Goal: Communication & Community: Ask a question

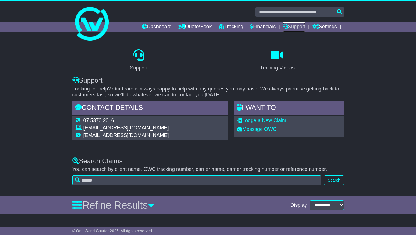
click at [300, 28] on link "Support" at bounding box center [293, 27] width 23 height 10
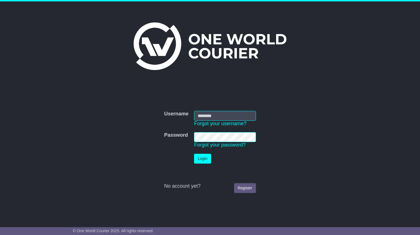
click at [217, 114] on input "Username" at bounding box center [225, 116] width 62 height 10
type input "**********"
click at [206, 159] on button "Login" at bounding box center [202, 159] width 17 height 10
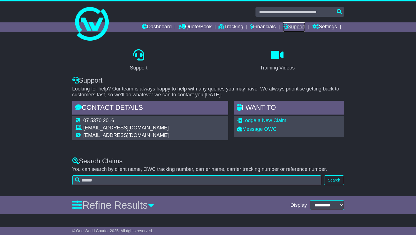
click at [297, 27] on link "Support" at bounding box center [293, 27] width 23 height 10
click at [262, 128] on link "Message OWC" at bounding box center [256, 129] width 39 height 6
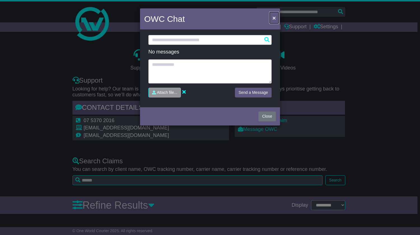
click at [273, 18] on span "×" at bounding box center [273, 18] width 3 height 6
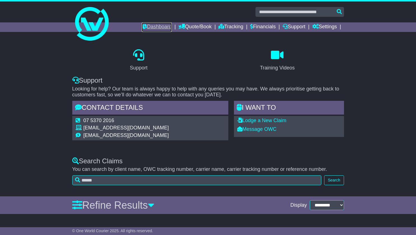
click at [148, 27] on link "Dashboard" at bounding box center [157, 27] width 30 height 10
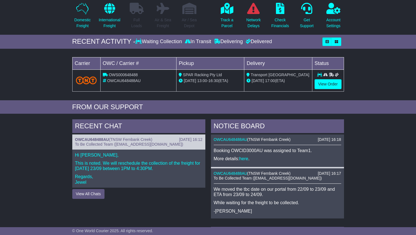
scroll to position [56, 0]
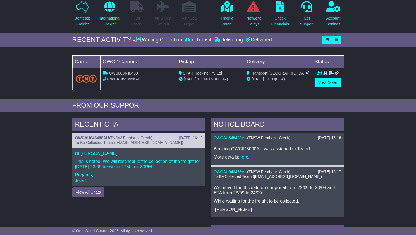
click at [152, 199] on div "RECENT CHAT 22 Sep 2025 16:12 OWCAU648488AU ( TNSW Fernbank Creek ) To Be Colle…" at bounding box center [138, 235] width 139 height 235
drag, startPoint x: 231, startPoint y: 149, endPoint x: 253, endPoint y: 147, distance: 21.6
click at [253, 147] on p "Booking OWCID3000AU was assigned to Team1." at bounding box center [277, 148] width 127 height 5
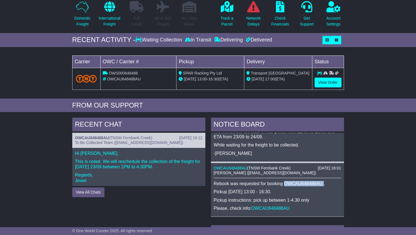
drag, startPoint x: 285, startPoint y: 184, endPoint x: 322, endPoint y: 183, distance: 37.5
click at [323, 183] on p "Rebook was requested for booking OWCAU648488AU ." at bounding box center [277, 183] width 127 height 5
copy p "OWCAU648488AU"
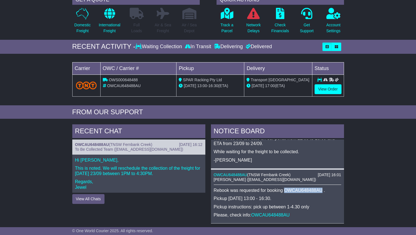
scroll to position [0, 0]
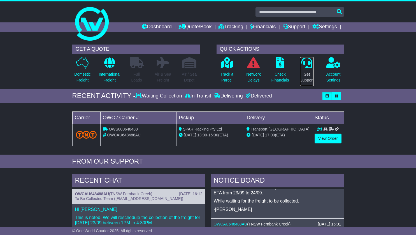
click at [309, 79] on p "Get Support" at bounding box center [307, 77] width 14 height 12
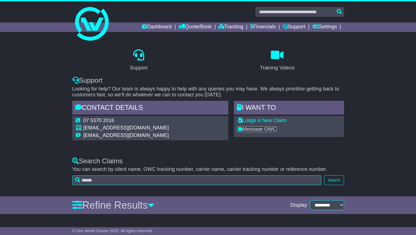
click at [255, 130] on link "Message OWC" at bounding box center [256, 129] width 39 height 6
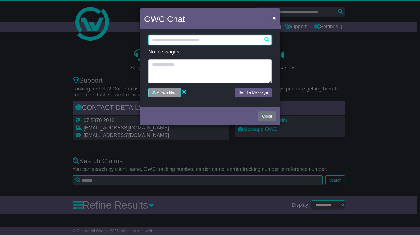
click at [165, 41] on input "text" at bounding box center [209, 40] width 123 height 10
paste input "**********"
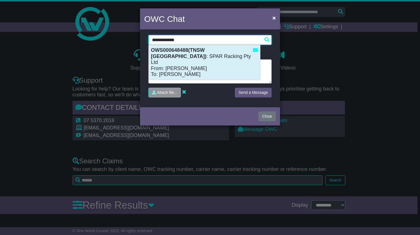
click at [178, 51] on strong "OWS000648488(TNSW [GEOGRAPHIC_DATA])" at bounding box center [178, 53] width 55 height 12
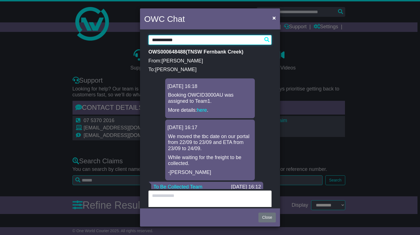
type input "**********"
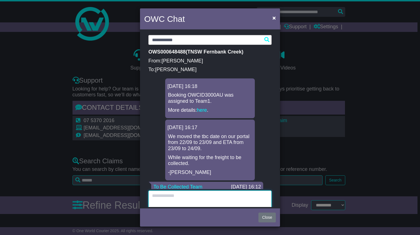
click at [179, 194] on textarea at bounding box center [209, 202] width 123 height 24
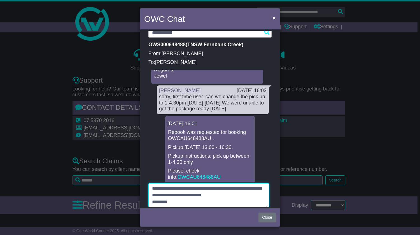
scroll to position [196, 0]
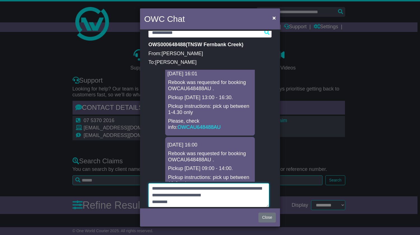
drag, startPoint x: 162, startPoint y: 188, endPoint x: 168, endPoint y: 187, distance: 5.7
click at [162, 188] on textarea "**********" at bounding box center [208, 195] width 121 height 24
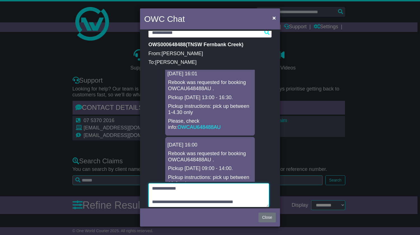
click at [253, 194] on textarea "**********" at bounding box center [208, 195] width 121 height 24
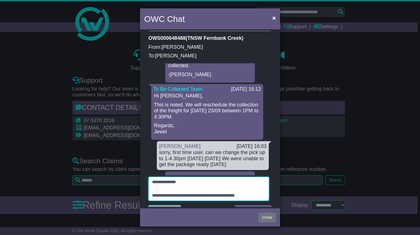
scroll to position [30, 0]
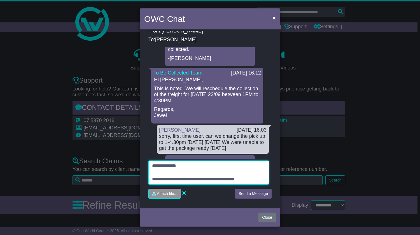
type textarea "**********"
click at [245, 193] on button "Send a Message" at bounding box center [253, 194] width 37 height 10
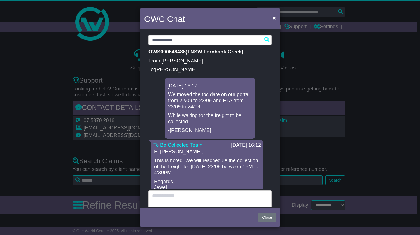
scroll to position [0, 0]
